Goal: Information Seeking & Learning: Check status

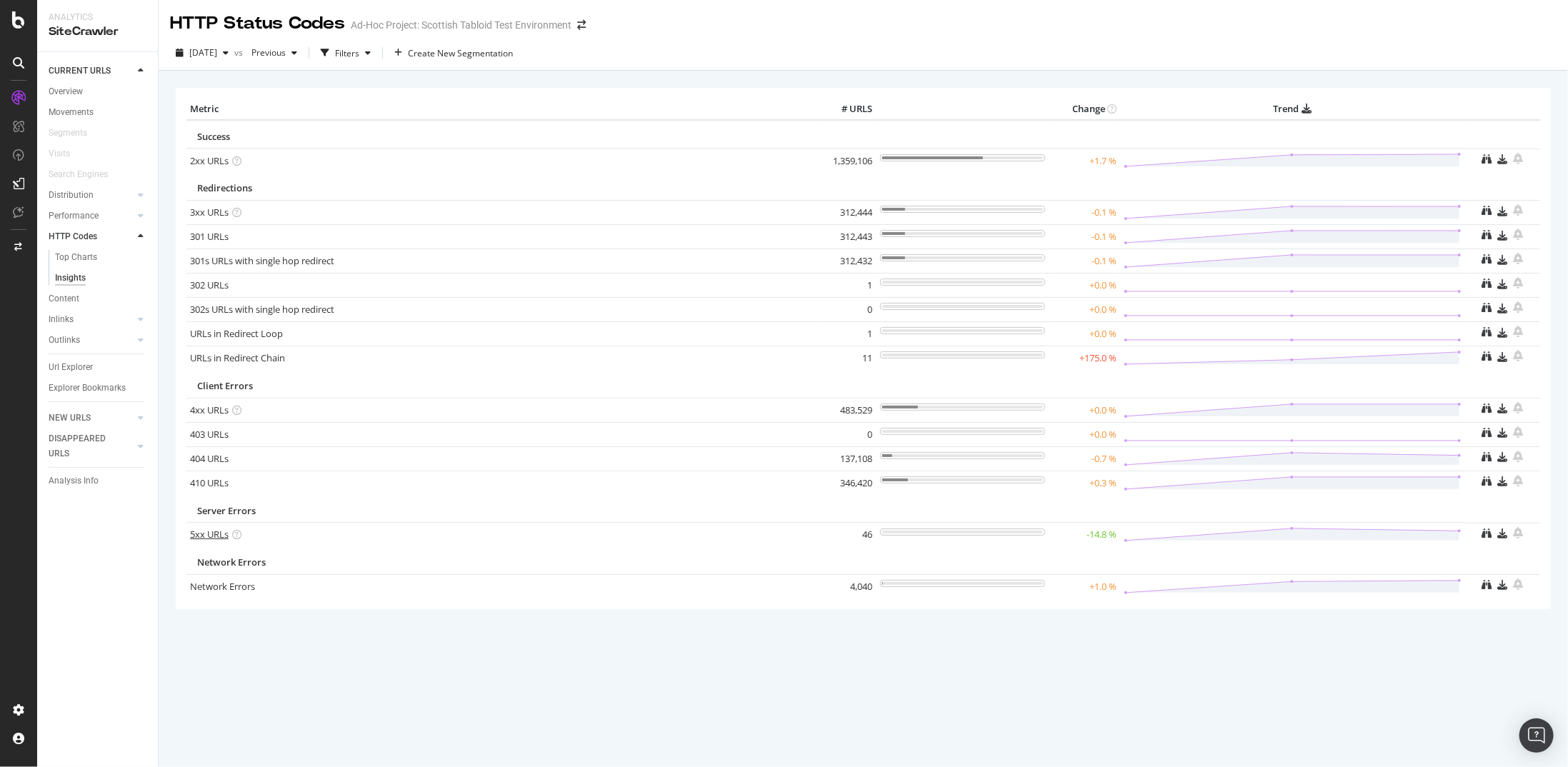
click at [205, 530] on link "5xx URLs" at bounding box center [209, 533] width 39 height 13
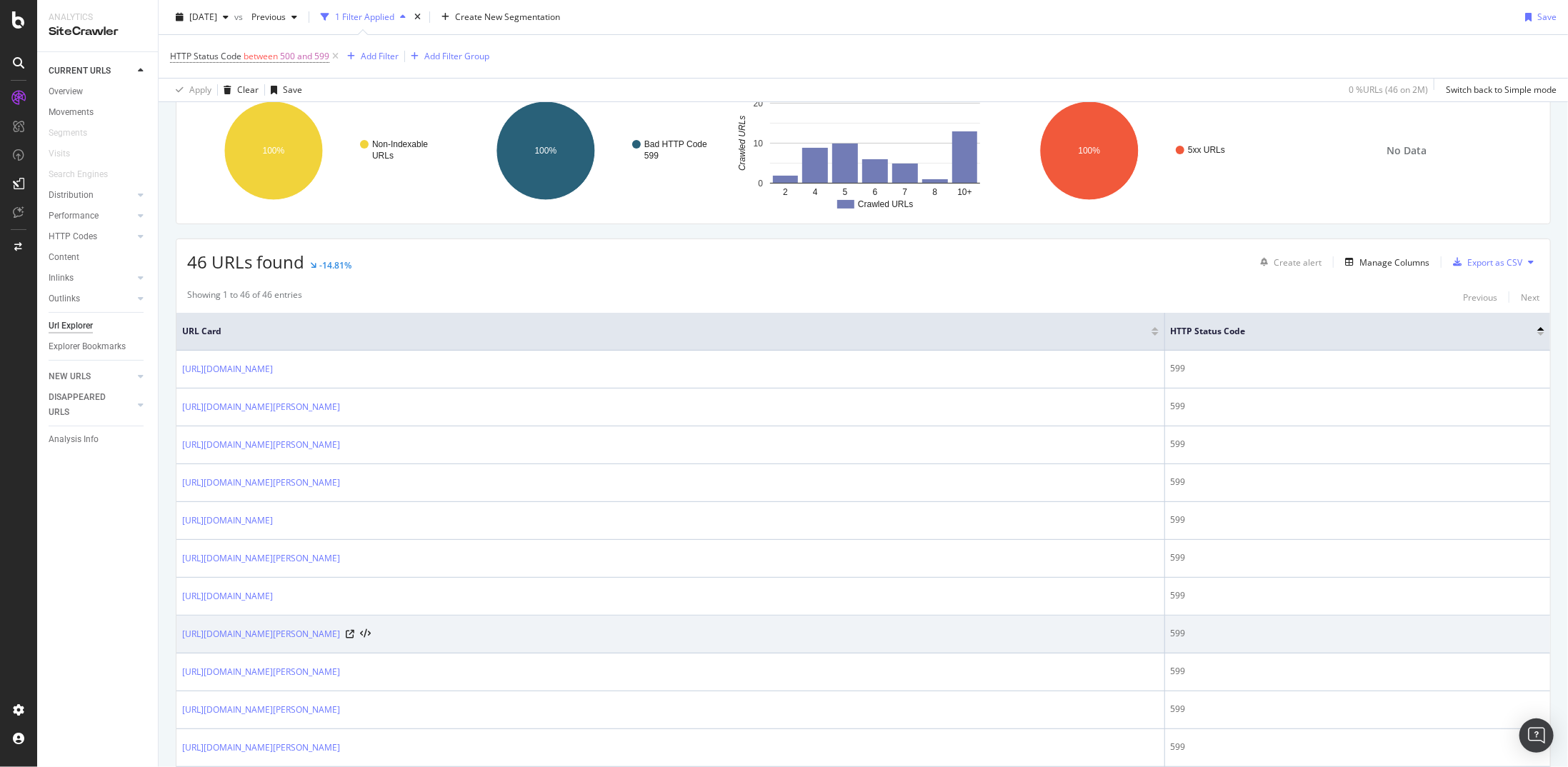
scroll to position [214, 0]
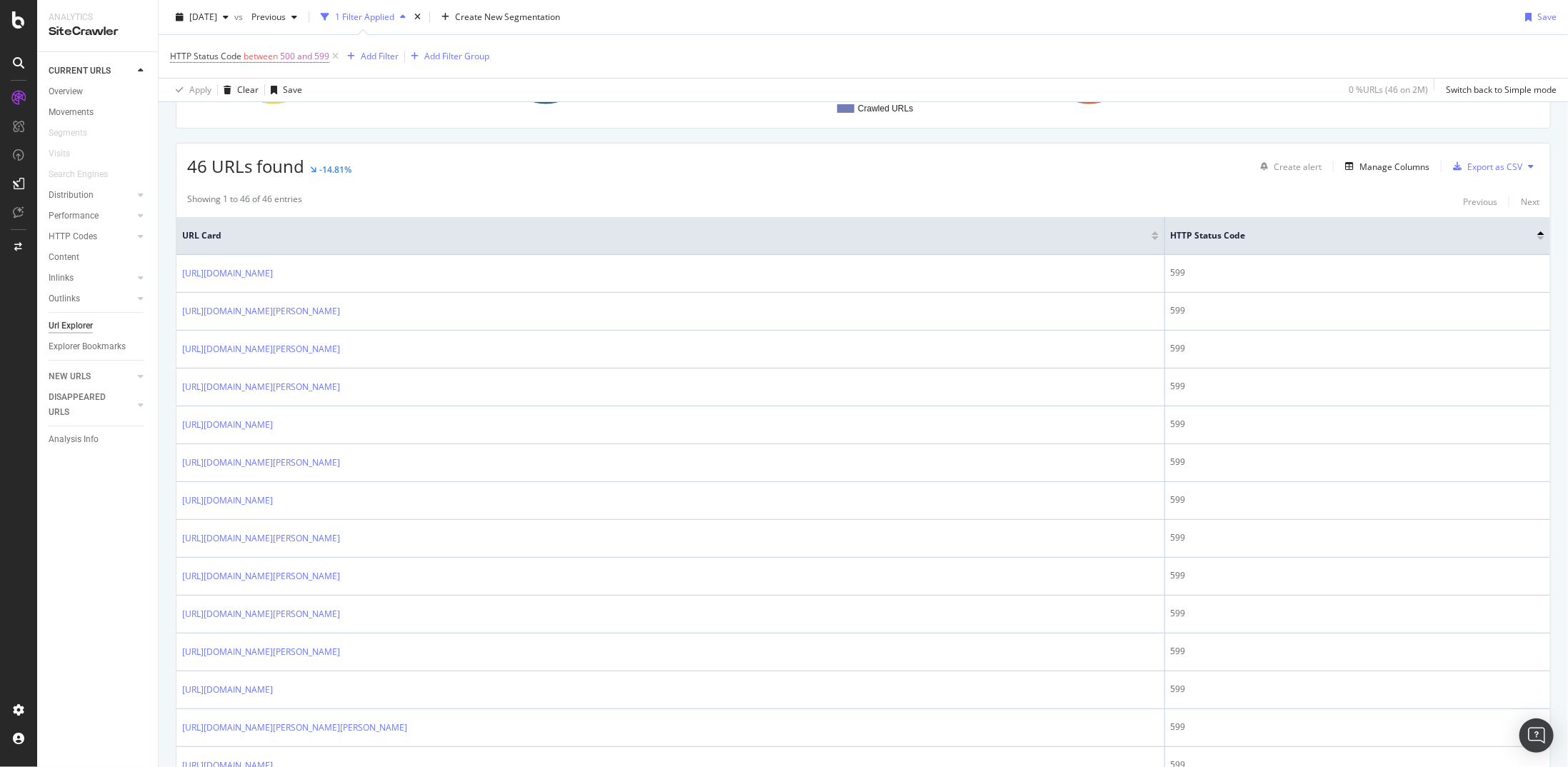
click at [1345, 45] on div "HTTP Status Code between 500 and 599 Add Filter Add Filter Group" at bounding box center [863, 56] width 1386 height 43
